Goal: Complete application form

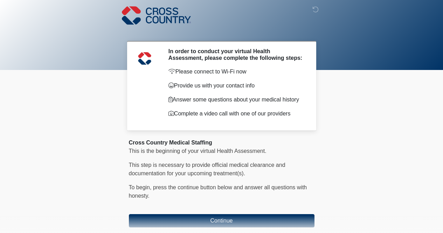
click at [352, 153] on body "‎ ‎ ‎ In order to conduct your virtual Health Assessment, please complete the f…" at bounding box center [221, 116] width 443 height 233
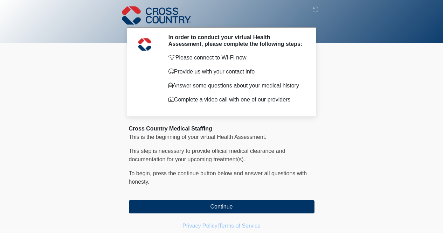
scroll to position [35, 0]
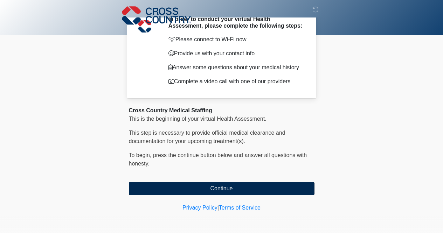
click at [218, 193] on button "Continue" at bounding box center [222, 188] width 186 height 13
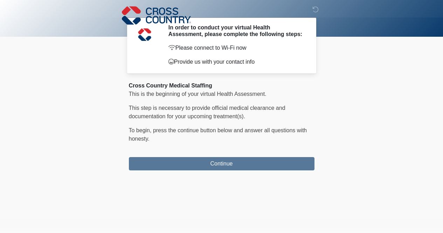
scroll to position [0, 0]
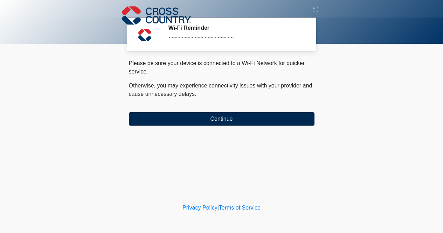
click at [227, 120] on button "Continue" at bounding box center [222, 118] width 186 height 13
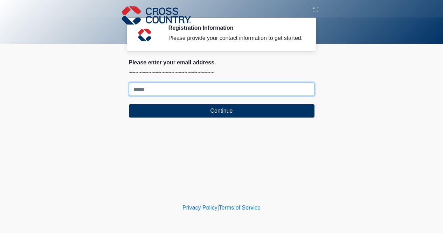
click at [225, 95] on input "Where should we email your response?" at bounding box center [222, 89] width 186 height 13
type input "*"
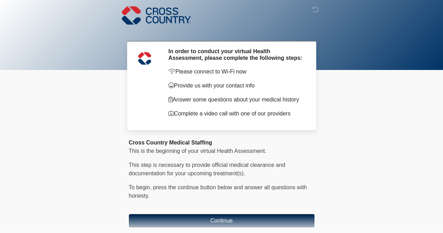
click at [227, 222] on button "Continue" at bounding box center [222, 220] width 186 height 13
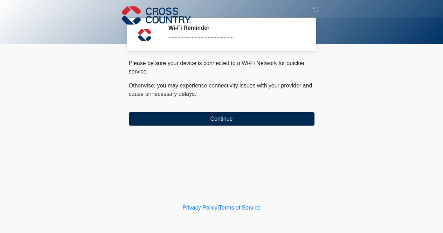
click at [231, 118] on button "Continue" at bounding box center [222, 118] width 186 height 13
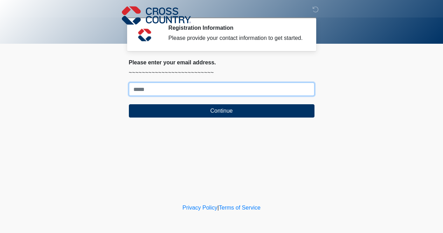
click at [237, 96] on input "Where should we email your response?" at bounding box center [222, 89] width 186 height 13
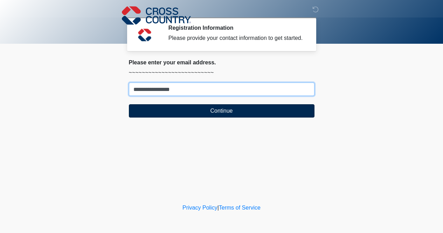
type input "**********"
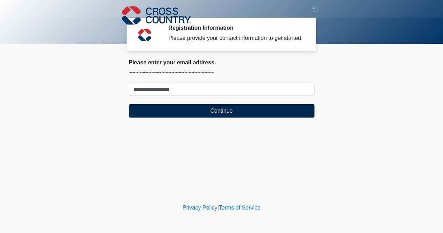
click at [221, 118] on button "Continue" at bounding box center [222, 110] width 186 height 13
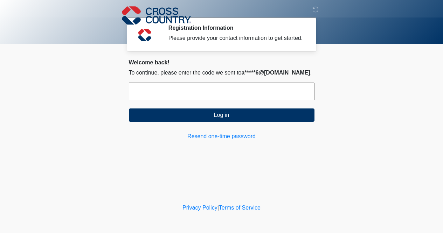
click at [215, 97] on input "text" at bounding box center [222, 92] width 186 height 18
paste input "******"
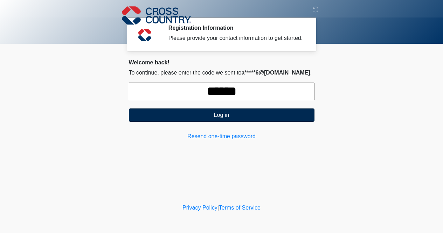
type input "******"
click at [218, 122] on button "Log in" at bounding box center [222, 115] width 186 height 13
